Goal: Understand process/instructions

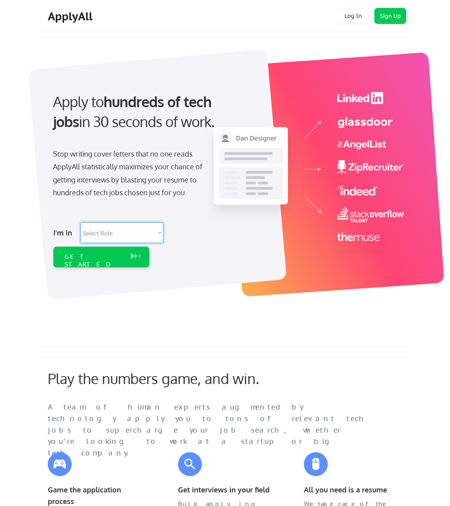
click at [128, 233] on select "Select Role Software Engineering Product Management Customer Success Sales UI/U…" at bounding box center [121, 232] width 83 height 21
select select ""BLANK_1427118194589""
click at [80, 222] on select "Select Role Software Engineering Product Management Customer Success Sales UI/U…" at bounding box center [121, 232] width 83 height 21
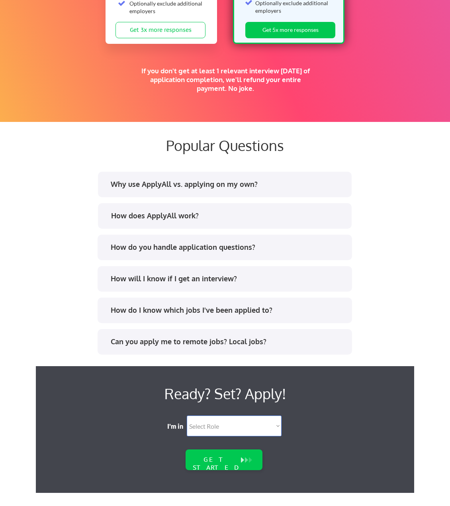
scroll to position [1457, 0]
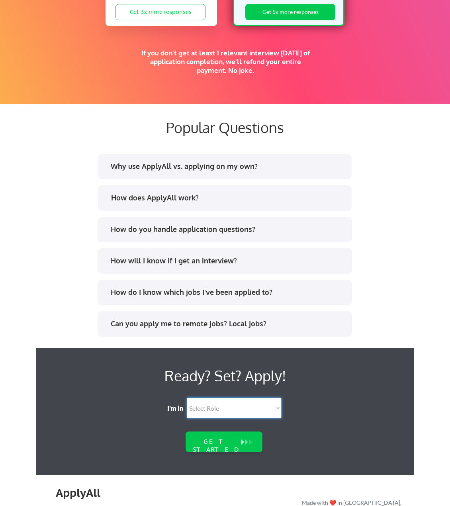
click at [225, 412] on select "Select Role Software Engineering Product Management Customer Success Sales UI/U…" at bounding box center [234, 407] width 95 height 21
select select ""tech_finance_biz_ops_cos""
click at [187, 397] on select "Select Role Software Engineering Product Management Customer Success Sales UI/U…" at bounding box center [234, 407] width 95 height 21
click at [240, 438] on button at bounding box center [243, 442] width 8 height 9
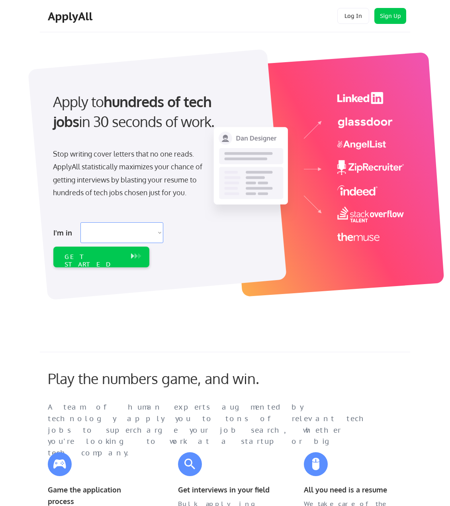
select select ""BLANK_1427118194589""
select select ""tech_finance_biz_ops_cos""
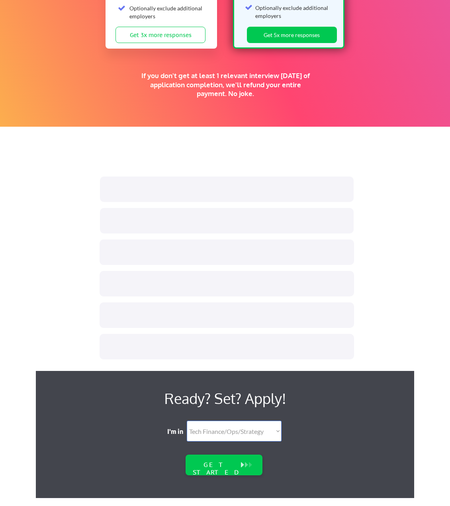
select select ""tech_finance_biz_ops_cos""
